Goal: Information Seeking & Learning: Learn about a topic

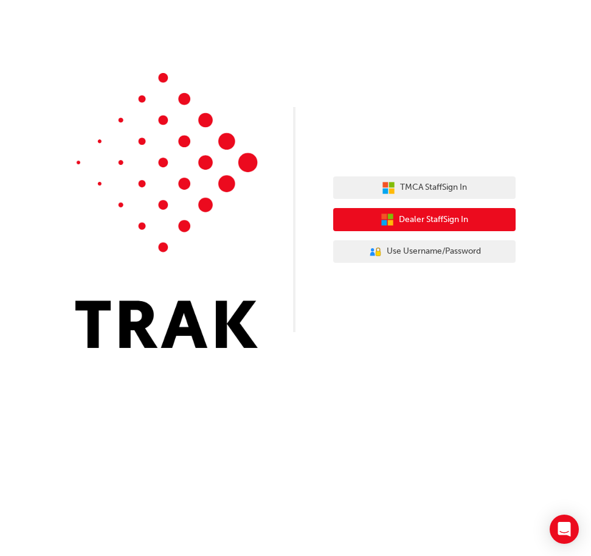
click at [399, 221] on span "Dealer Staff Sign In" at bounding box center [433, 220] width 69 height 14
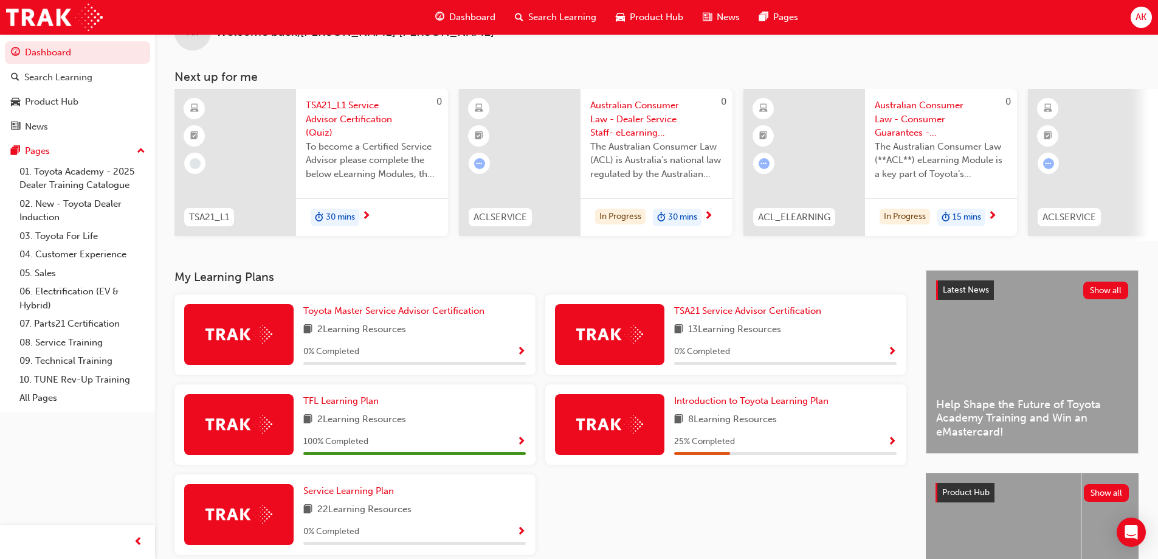
scroll to position [61, 0]
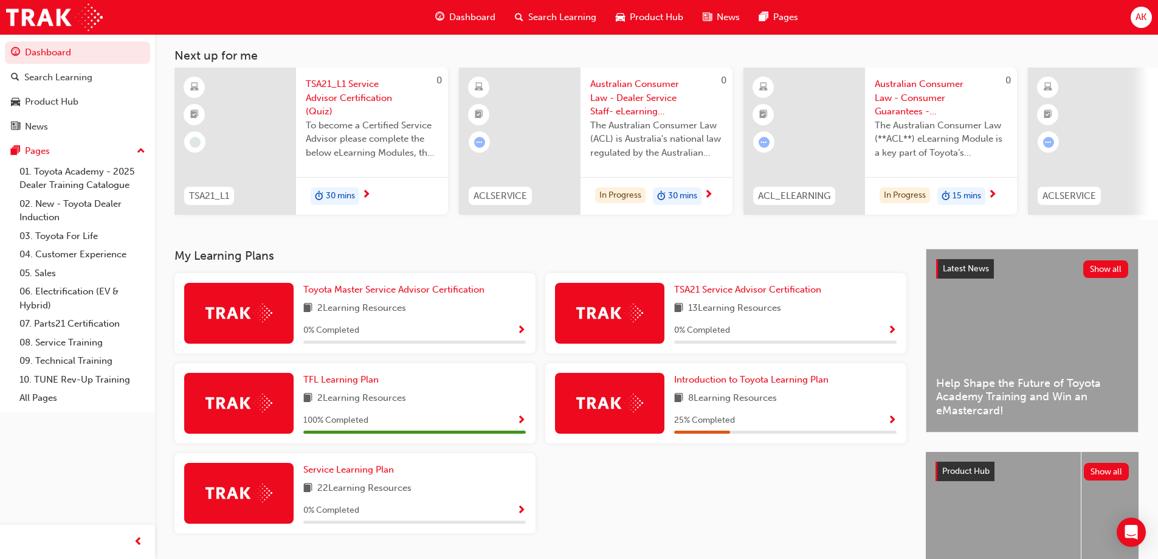
click at [627, 396] on div at bounding box center [609, 403] width 109 height 61
click at [749, 382] on span "Introduction to Toyota Learning Plan" at bounding box center [751, 379] width 154 height 11
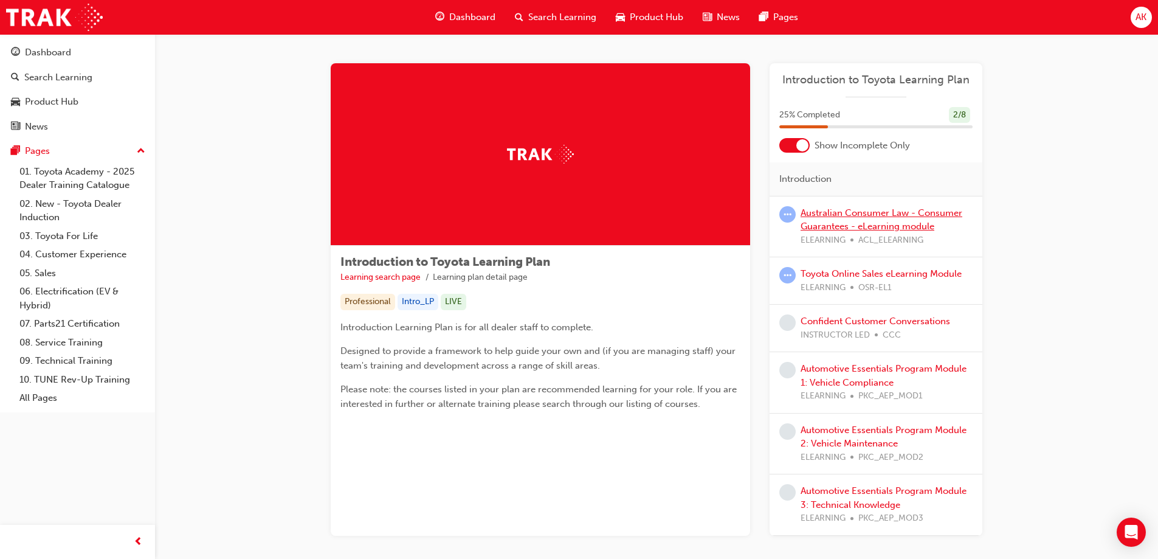
click at [892, 212] on link "Australian Consumer Law - Consumer Guarantees - eLearning module" at bounding box center [881, 219] width 162 height 25
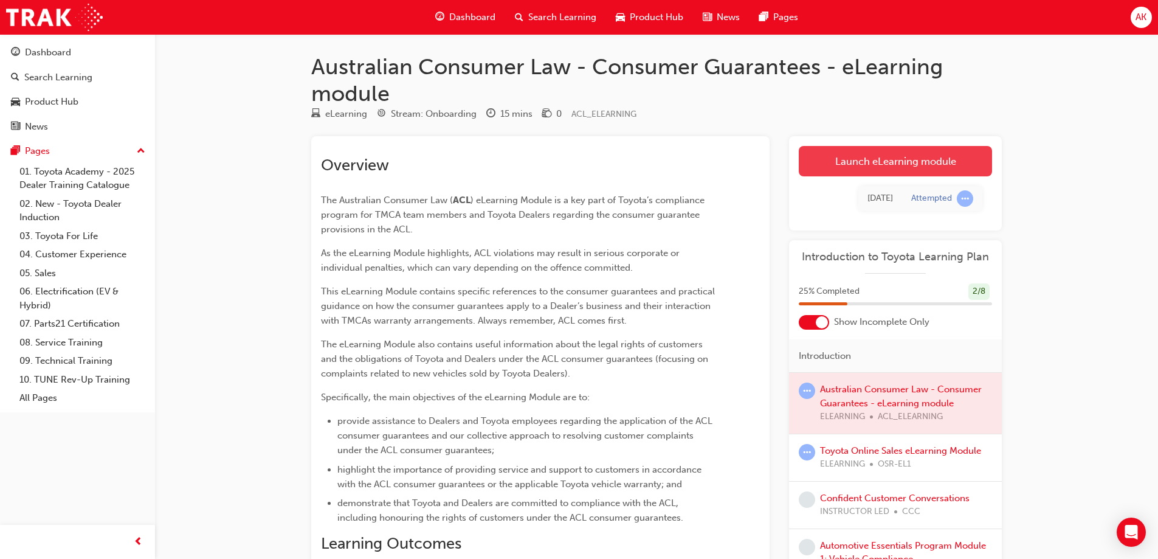
click at [886, 159] on link "Launch eLearning module" at bounding box center [895, 161] width 193 height 30
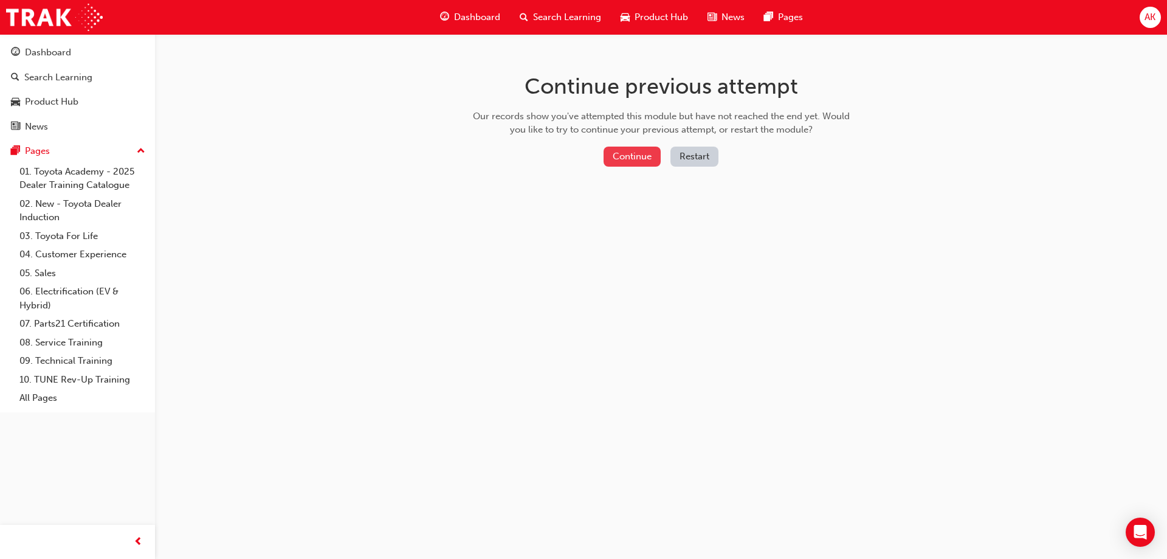
click at [625, 158] on button "Continue" at bounding box center [632, 156] width 57 height 20
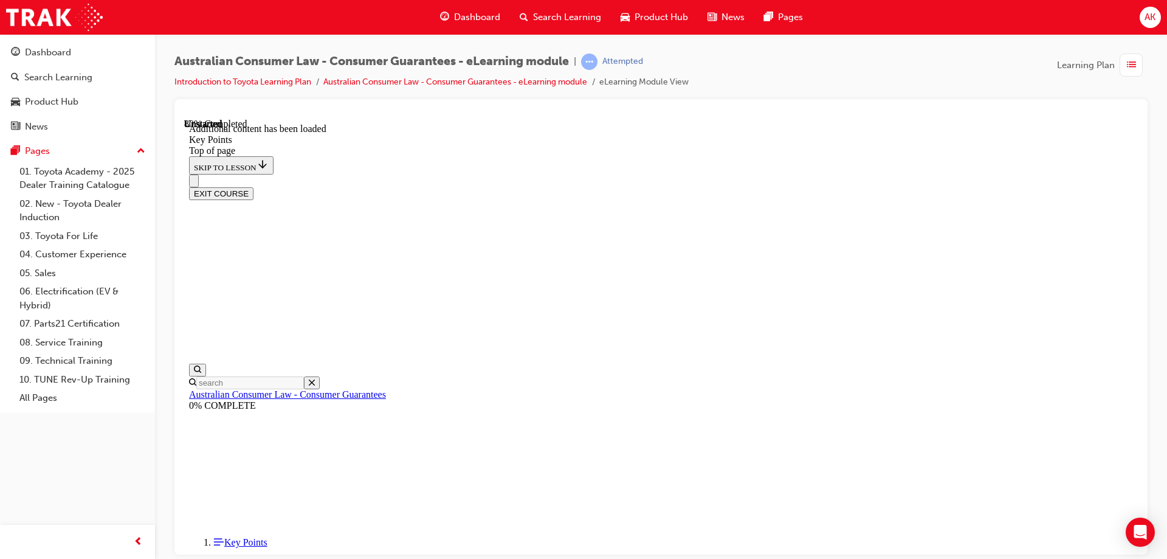
scroll to position [2104, 0]
